Goal: Task Accomplishment & Management: Manage account settings

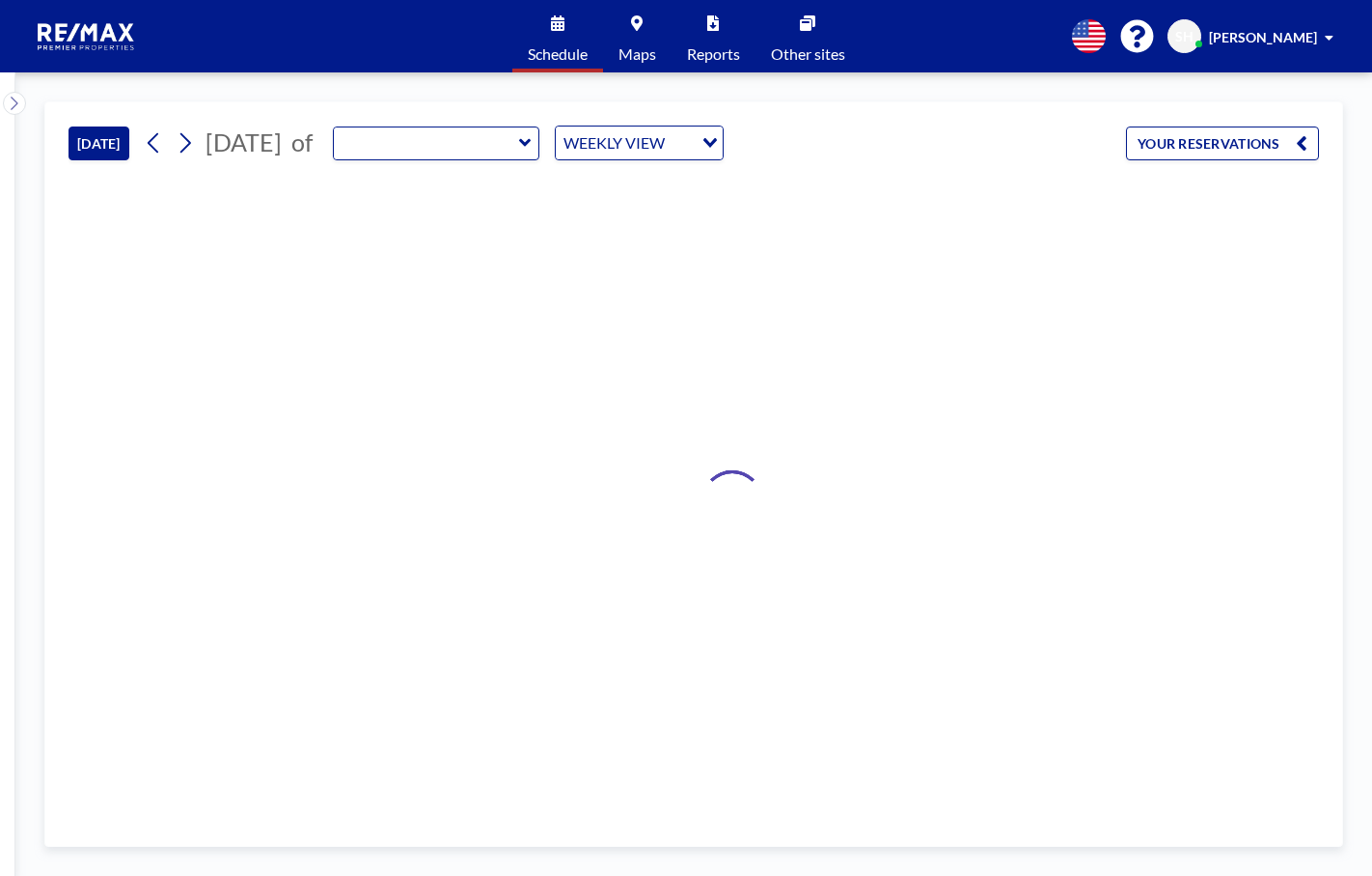
type input "RPP Closing Room"
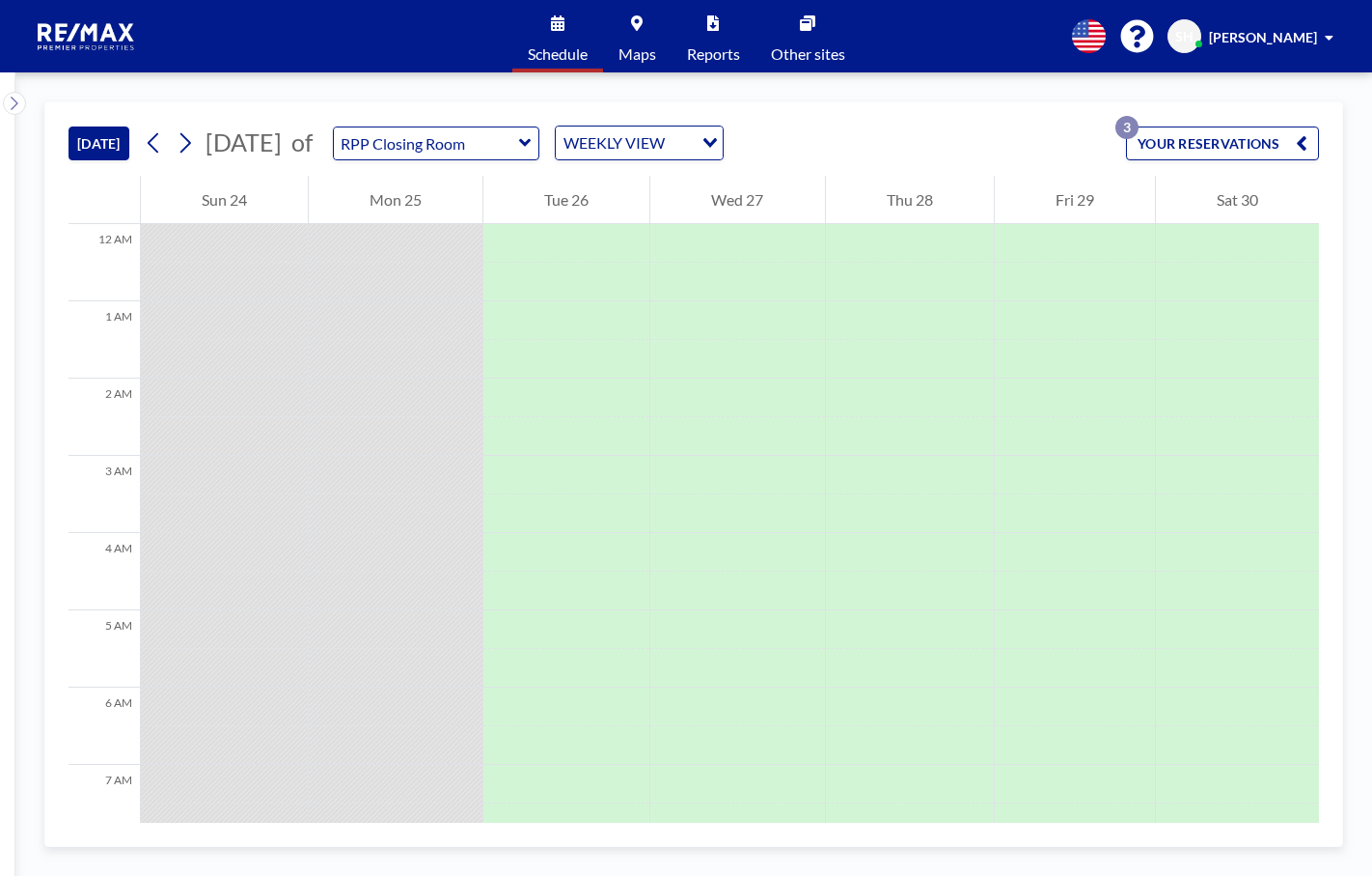
scroll to position [927, 0]
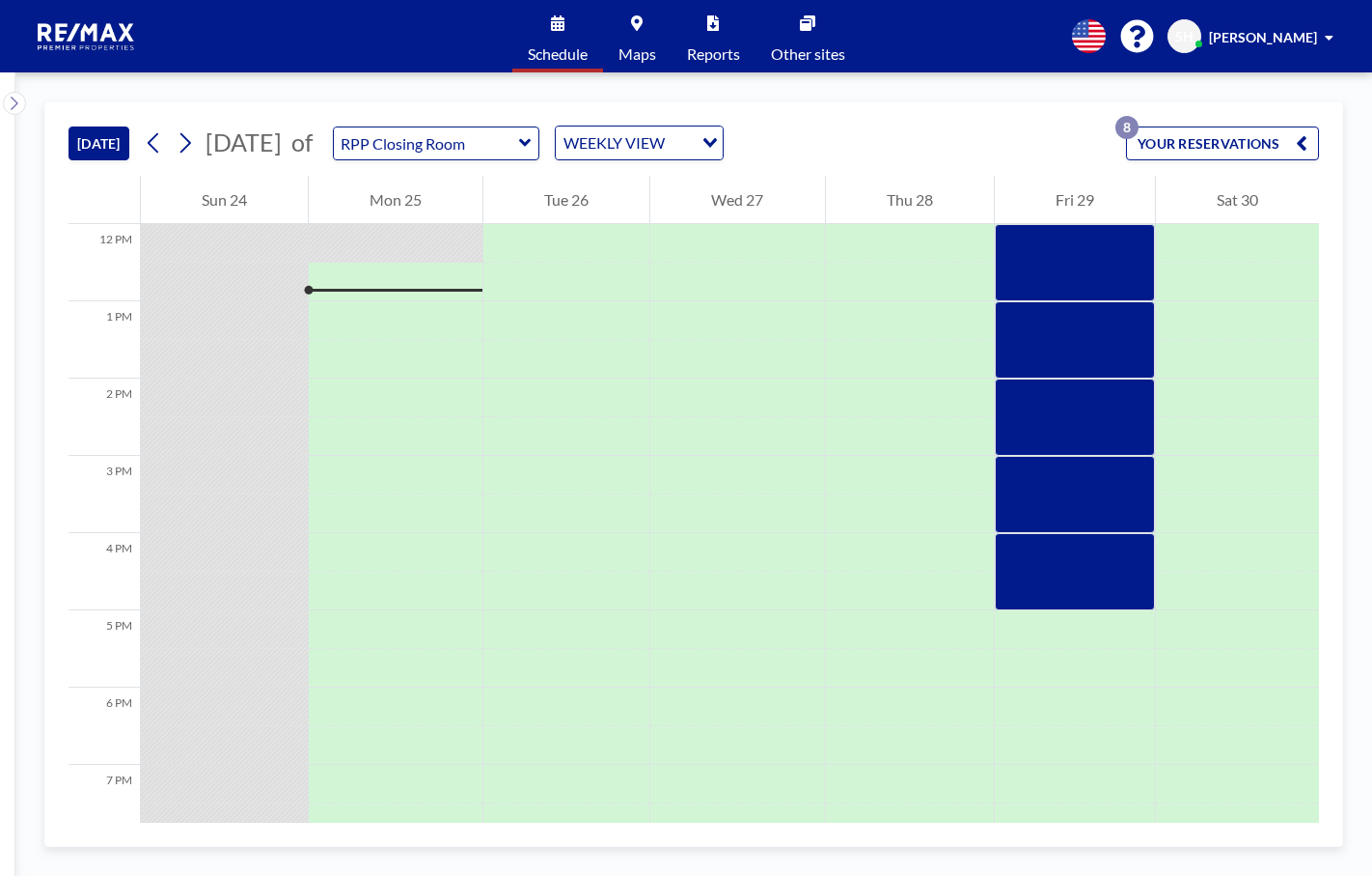
click at [1178, 146] on button "YOUR RESERVATIONS 8" at bounding box center [1222, 143] width 193 height 34
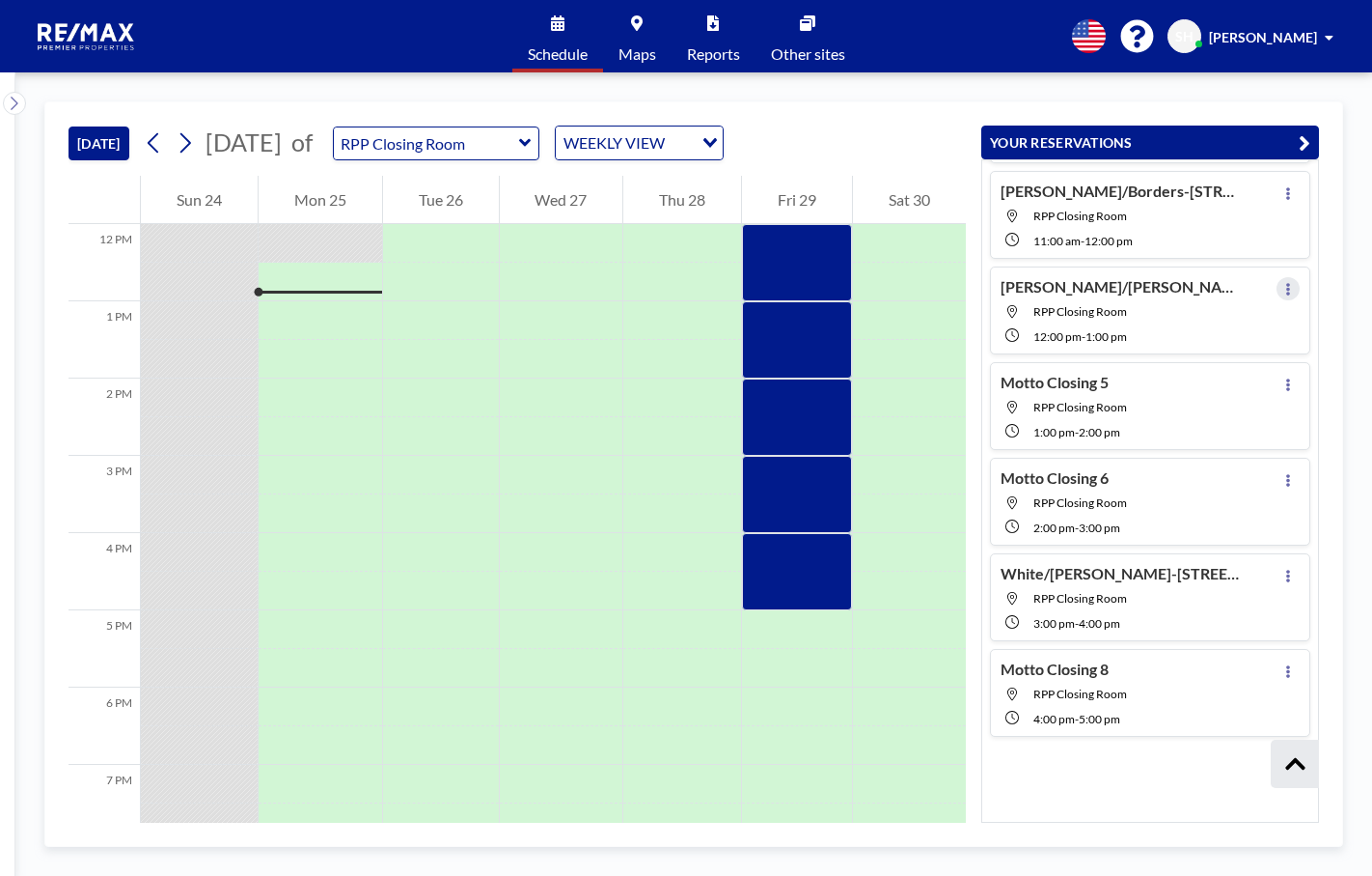
scroll to position [212, 0]
click at [1285, 283] on icon at bounding box center [1289, 289] width 8 height 13
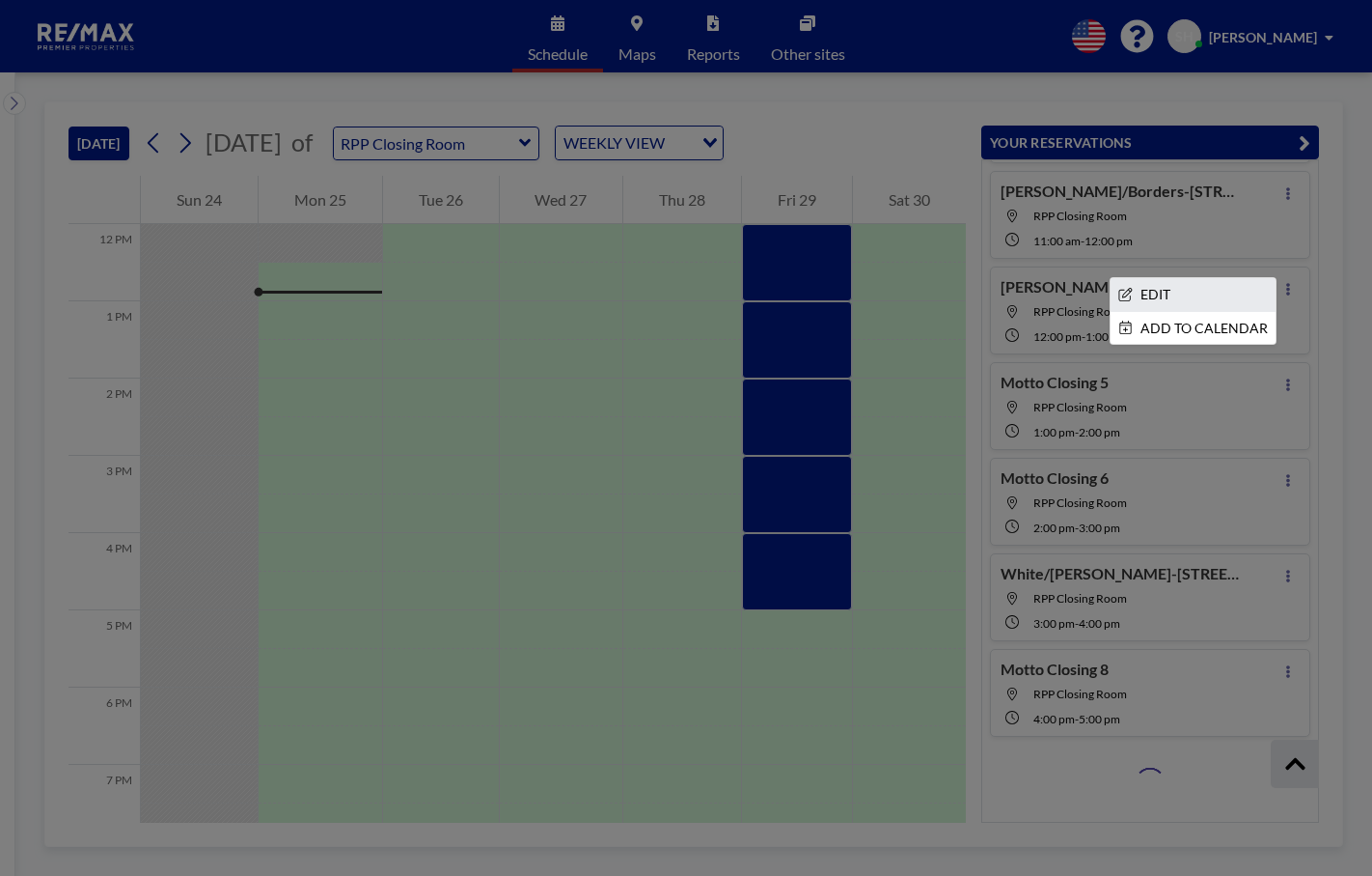
click at [1144, 296] on li "EDIT" at bounding box center [1193, 295] width 165 height 33
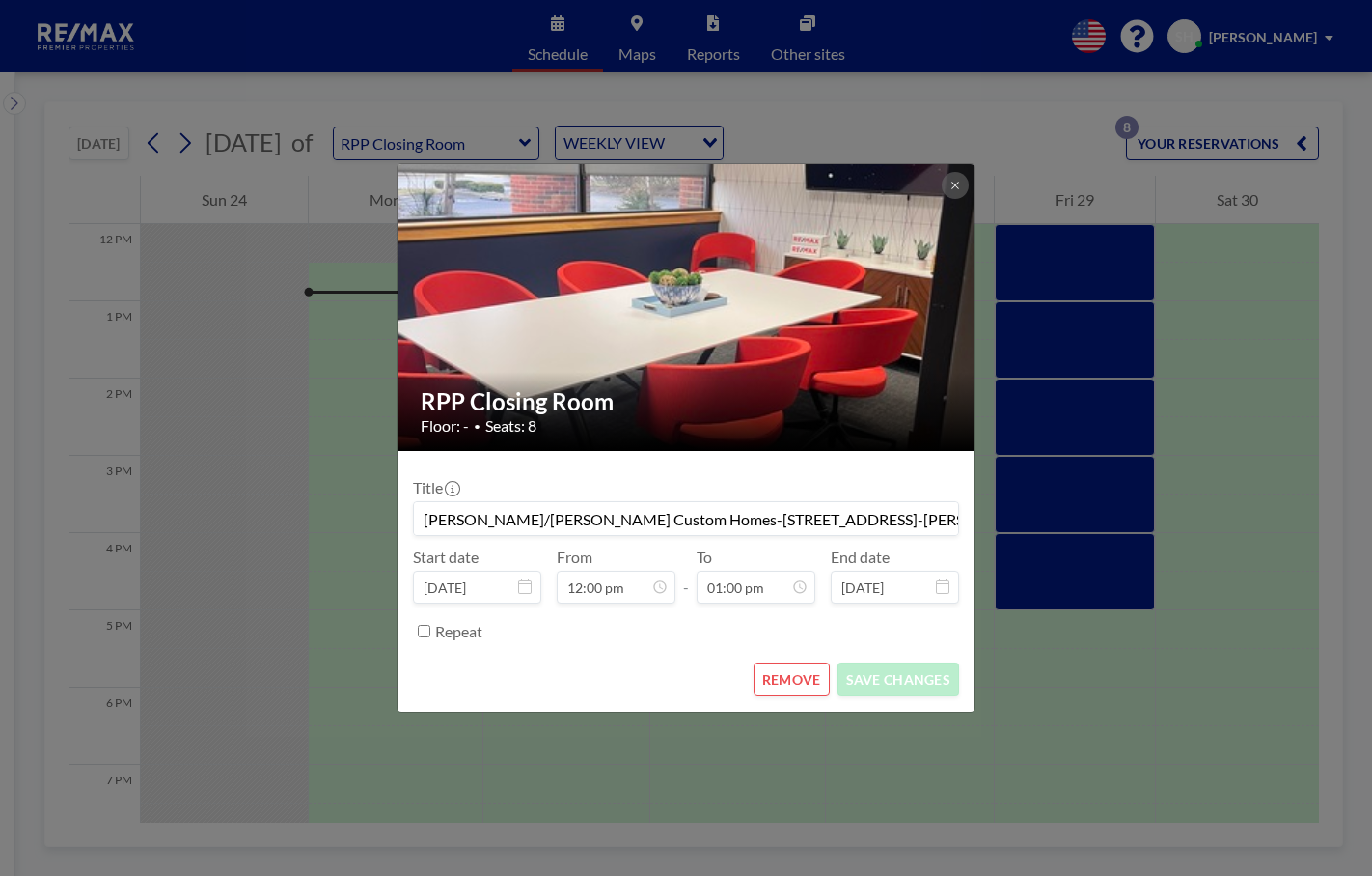
click at [880, 521] on input "[PERSON_NAME]/[PERSON_NAME] Custom Homes-[STREET_ADDRESS]-[PERSON_NAME] Buyer O…" at bounding box center [686, 519] width 544 height 33
type input "[PERSON_NAME]/[PERSON_NAME] Custom Homes-[STREET_ADDRESS]-[PERSON_NAME] Buyer O…"
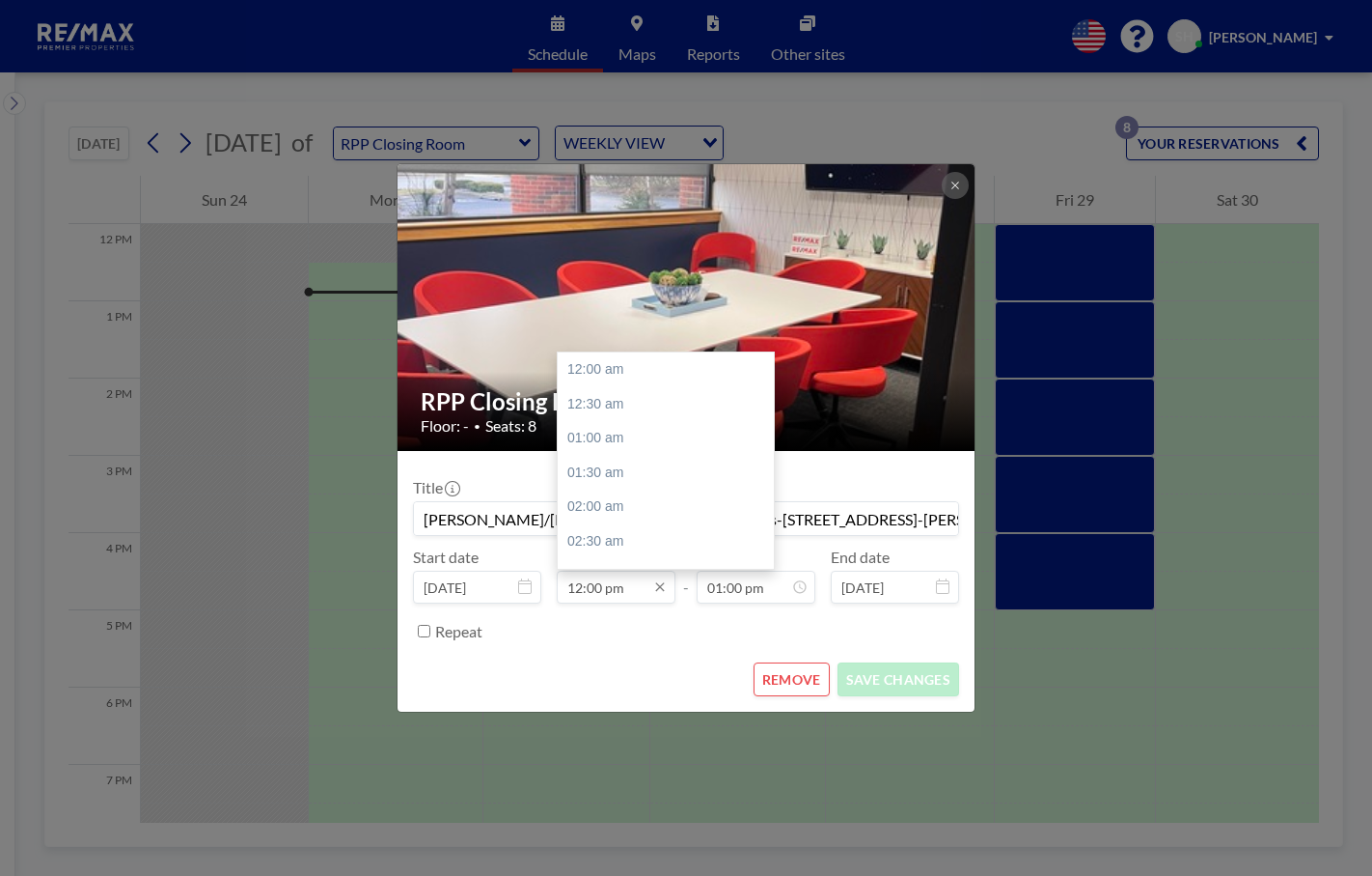
scroll to position [824, 0]
click at [606, 593] on input "12:00 pm" at bounding box center [616, 587] width 118 height 33
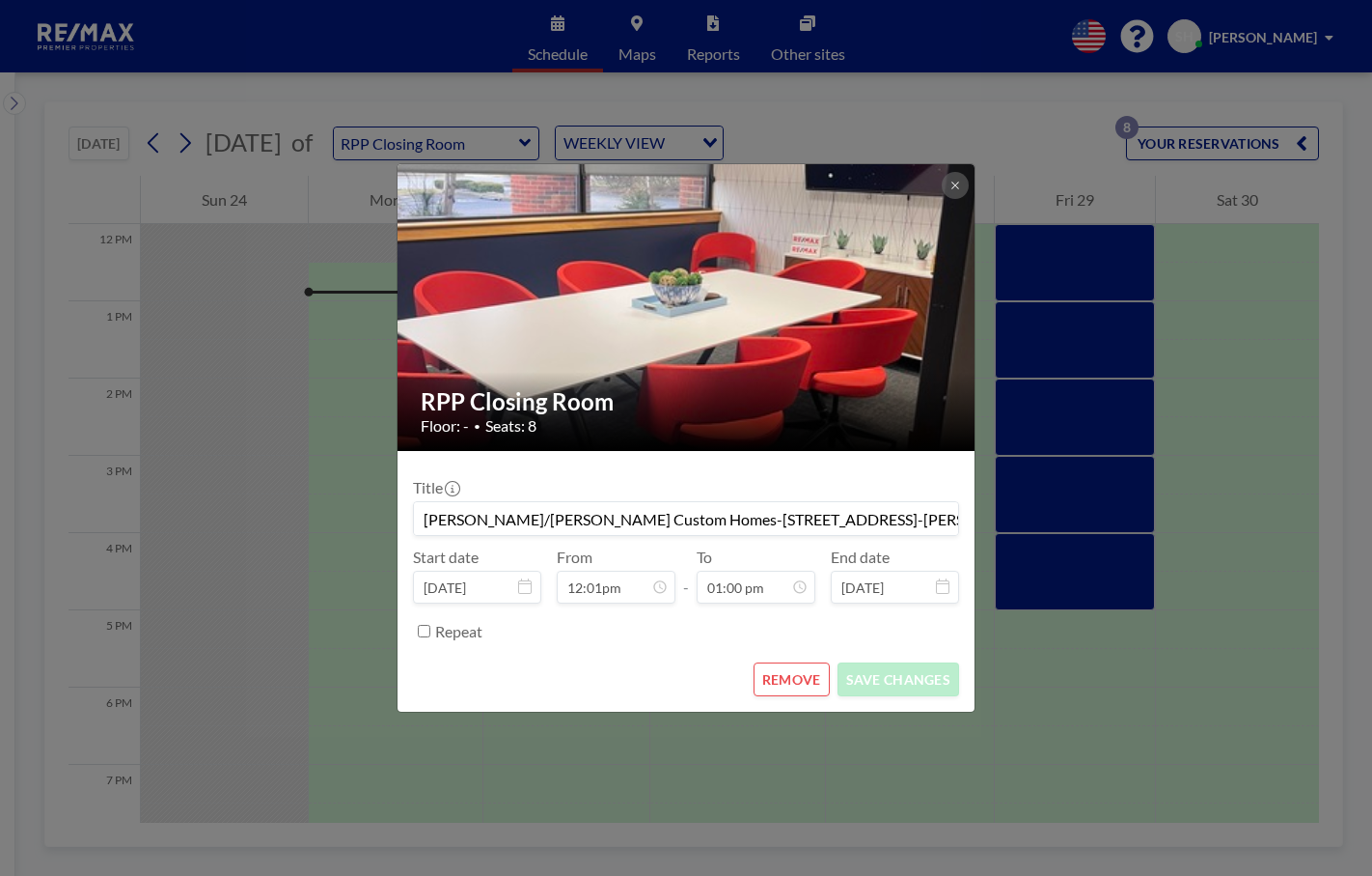
type input "12:00 pm"
click at [653, 656] on form "Title [PERSON_NAME]/[PERSON_NAME] Custom Homes-[STREET_ADDRESS]-[PERSON_NAME] B…" at bounding box center [686, 581] width 577 height 260
click at [755, 536] on div "Title [PERSON_NAME]/[PERSON_NAME] Custom Homes-[STREET_ADDRESS]-[PERSON_NAME] B…" at bounding box center [686, 556] width 546 height 180
click at [435, 524] on input "[PERSON_NAME]/[PERSON_NAME] Custom Homes-[STREET_ADDRESS]-[PERSON_NAME] Buyer O…" at bounding box center [686, 519] width 544 height 33
click at [881, 521] on input "[PERSON_NAME]/[PERSON_NAME] Custom Homes-[STREET_ADDRESS]-[PERSON_NAME] Buyer O…" at bounding box center [686, 519] width 544 height 33
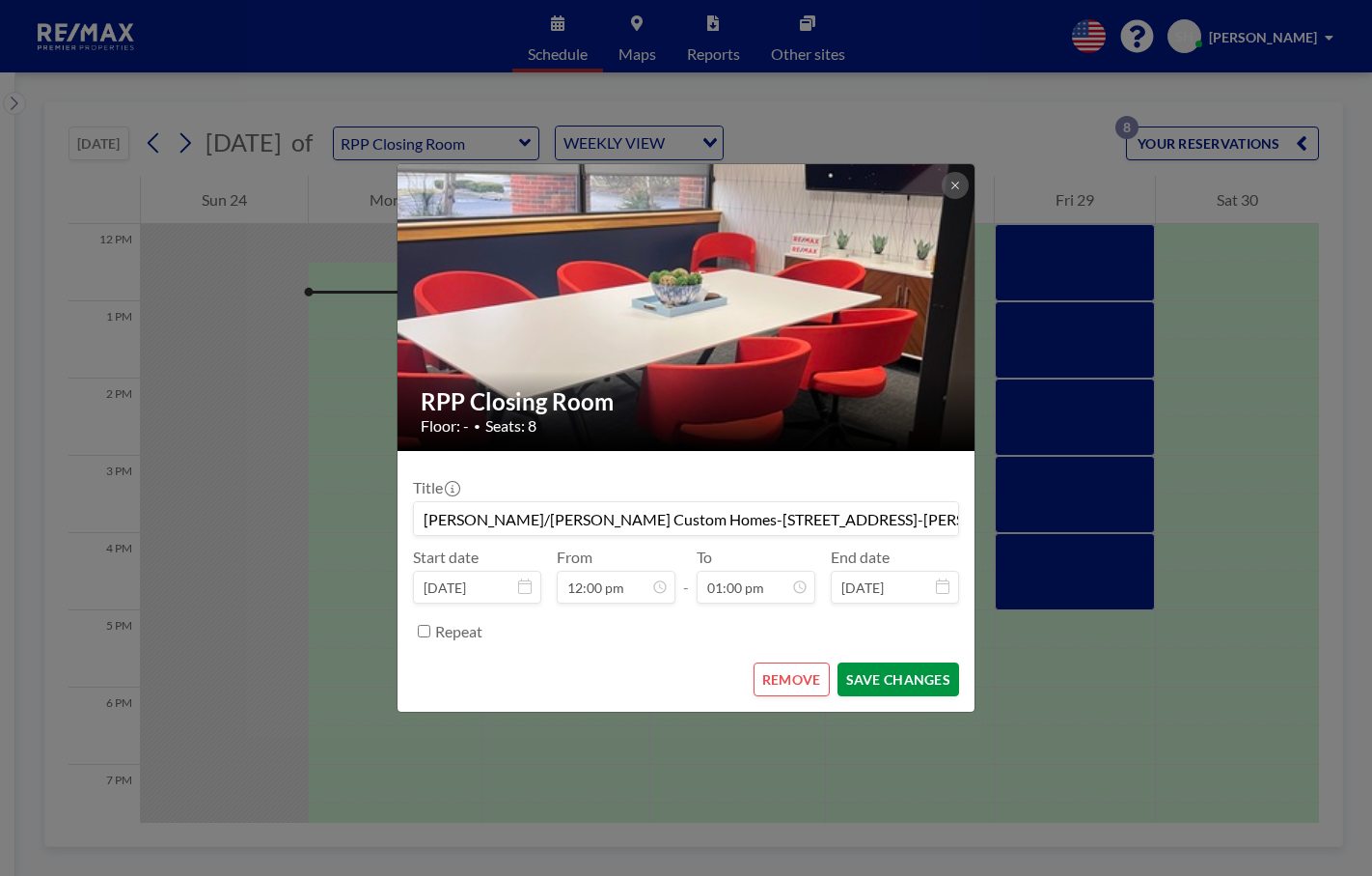
type input "[PERSON_NAME]/[PERSON_NAME] Custom Homes-[STREET_ADDRESS]-[PERSON_NAME]- Buyer …"
click at [890, 680] on button "SAVE CHANGES" at bounding box center [898, 679] width 121 height 34
